Goal: Transaction & Acquisition: Purchase product/service

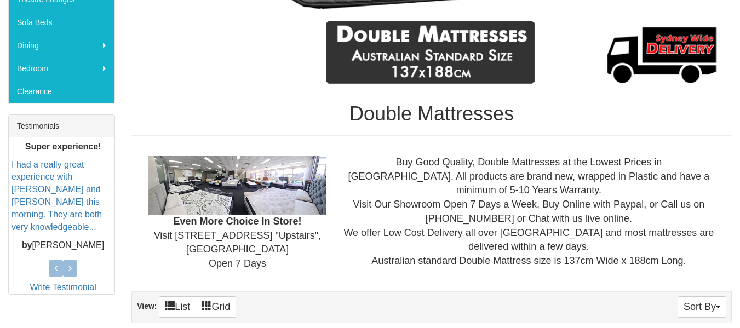
scroll to position [358, 0]
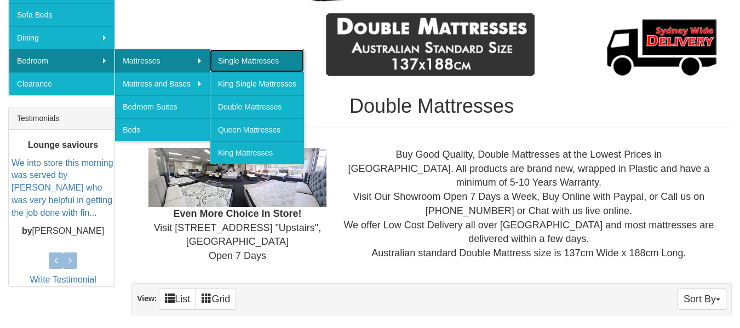
click at [224, 58] on link "Single Mattresses" at bounding box center [257, 60] width 94 height 23
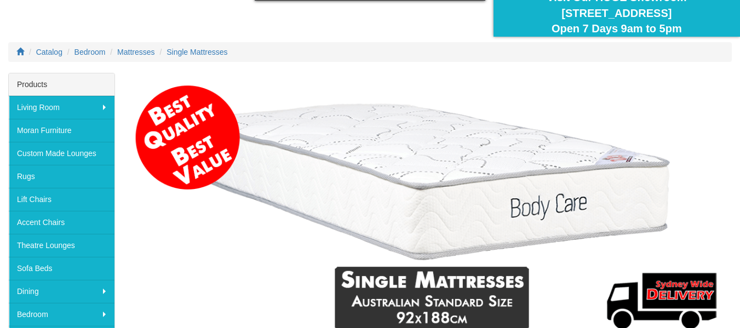
scroll to position [83, 0]
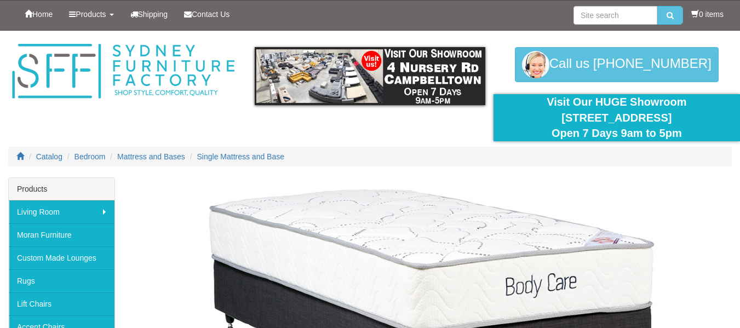
click at [430, 218] on img at bounding box center [432, 308] width 601 height 250
click at [266, 155] on span "Single Mattress and Base" at bounding box center [241, 156] width 88 height 9
